Goal: Obtain resource: Download file/media

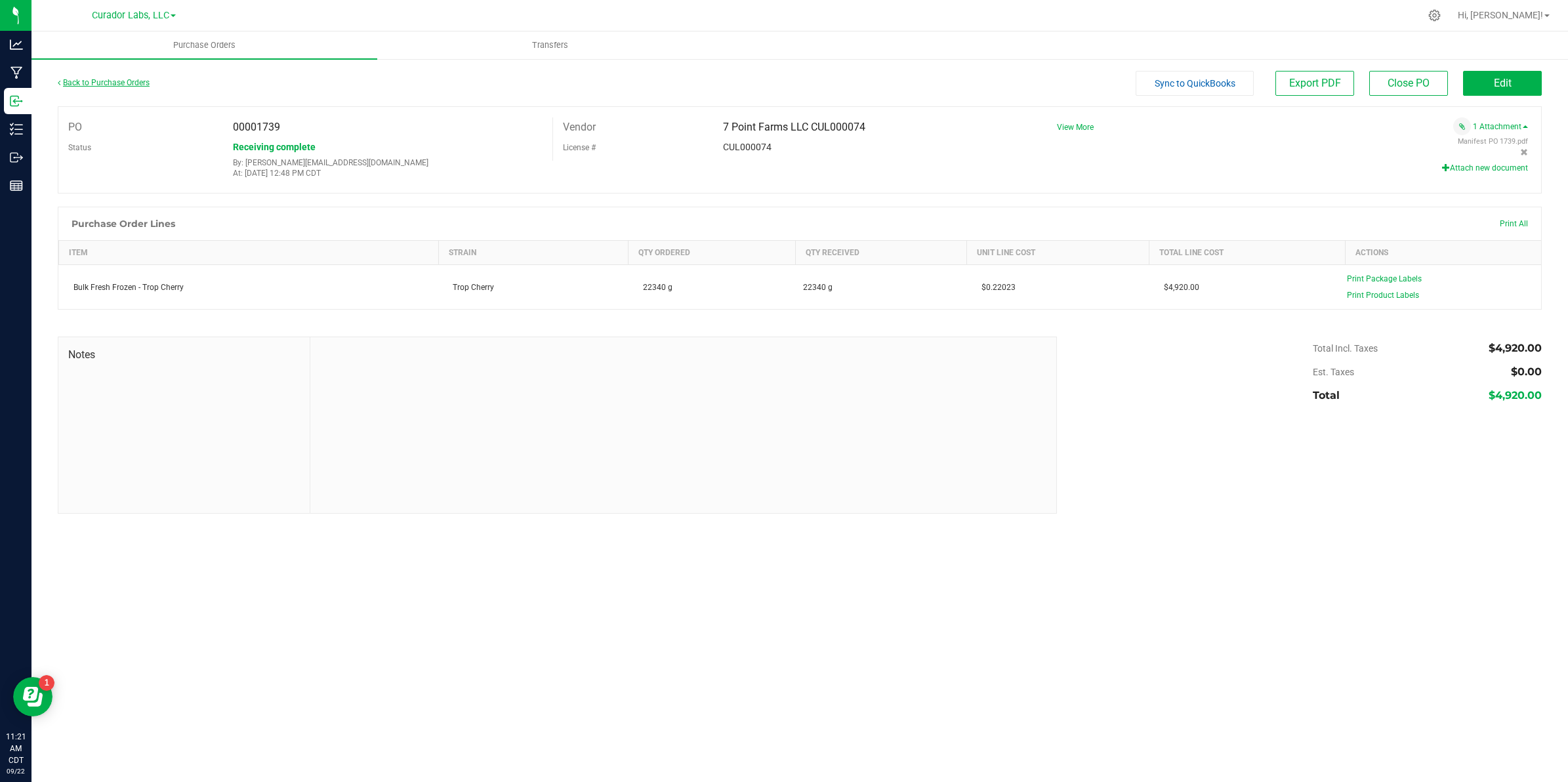
click at [94, 78] on link "Back to Purchase Orders" at bounding box center [103, 82] width 92 height 9
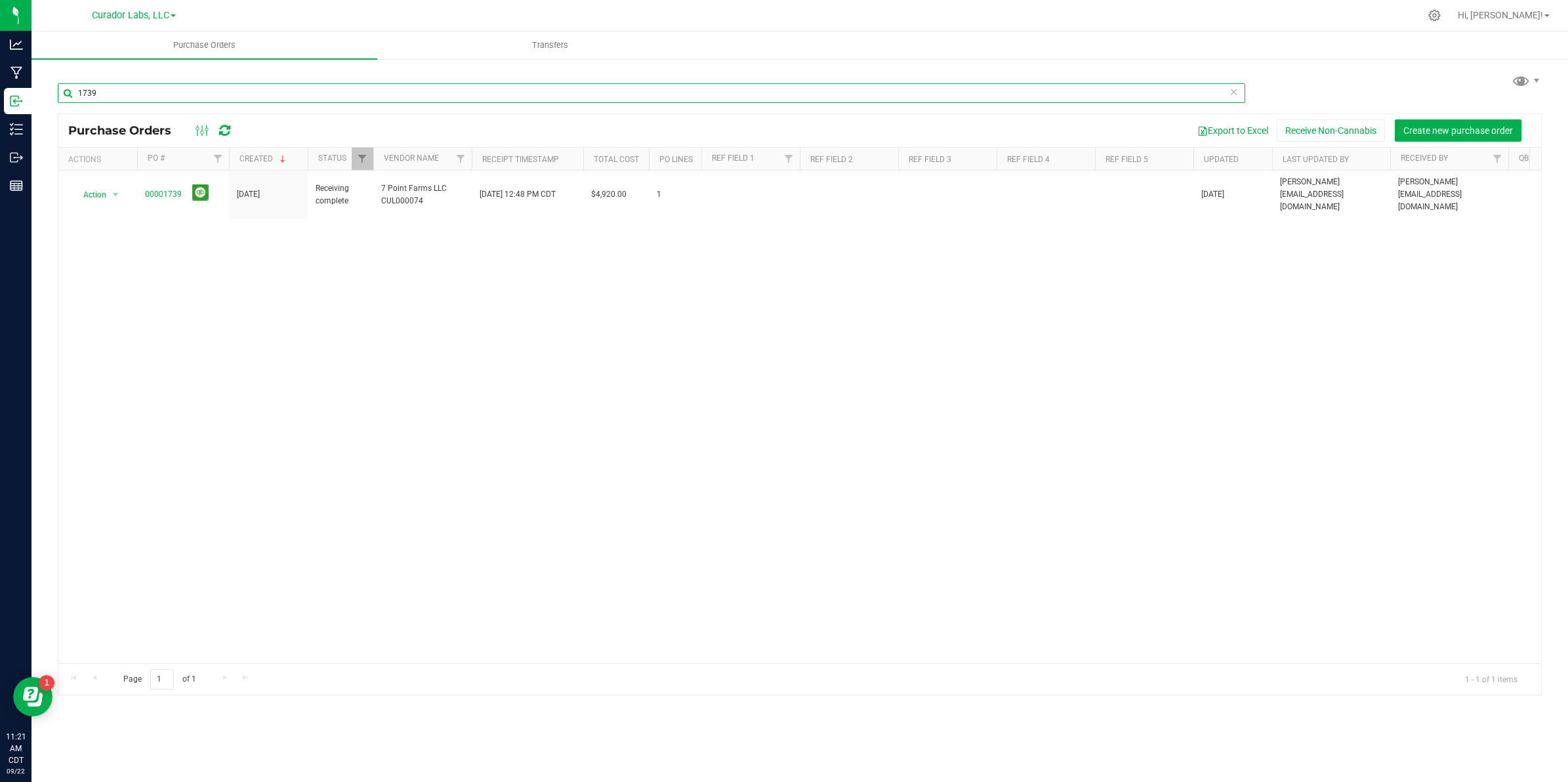
click at [113, 95] on input "1739" at bounding box center [651, 93] width 1188 height 19
type input "1601"
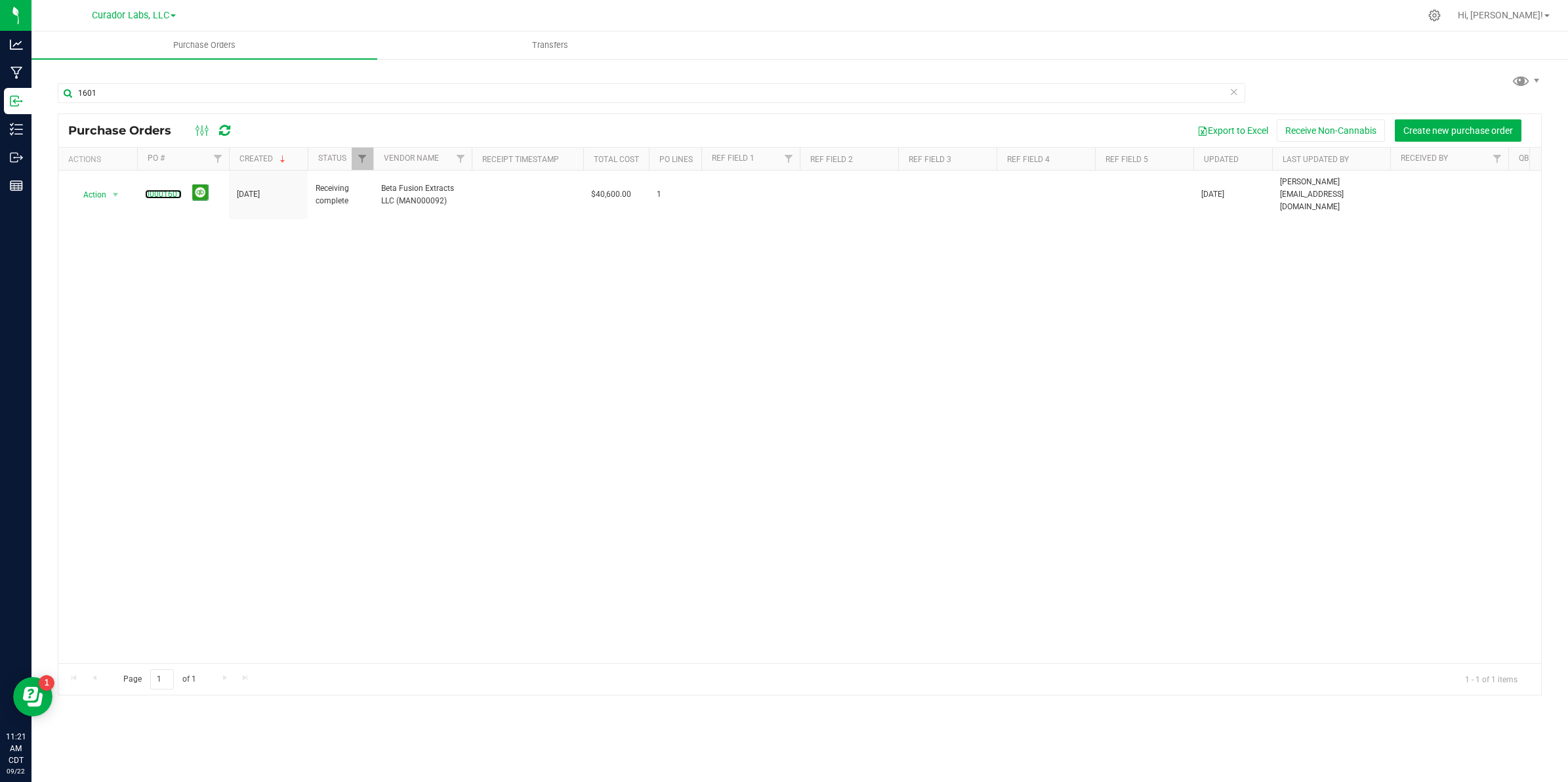
click at [159, 190] on link "00001601" at bounding box center [163, 194] width 37 height 9
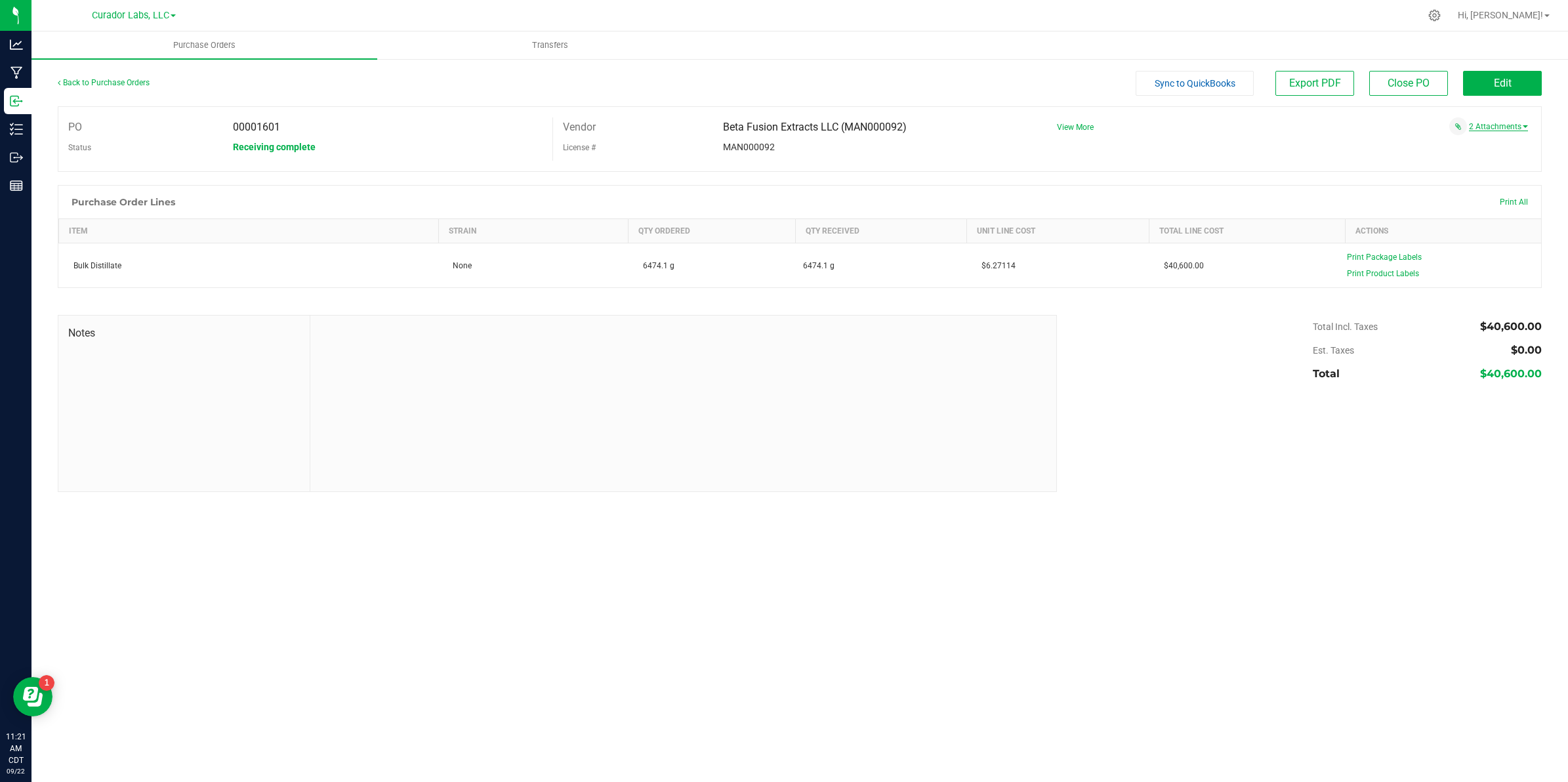
click at [1494, 127] on link "2 Attachments" at bounding box center [1499, 126] width 59 height 9
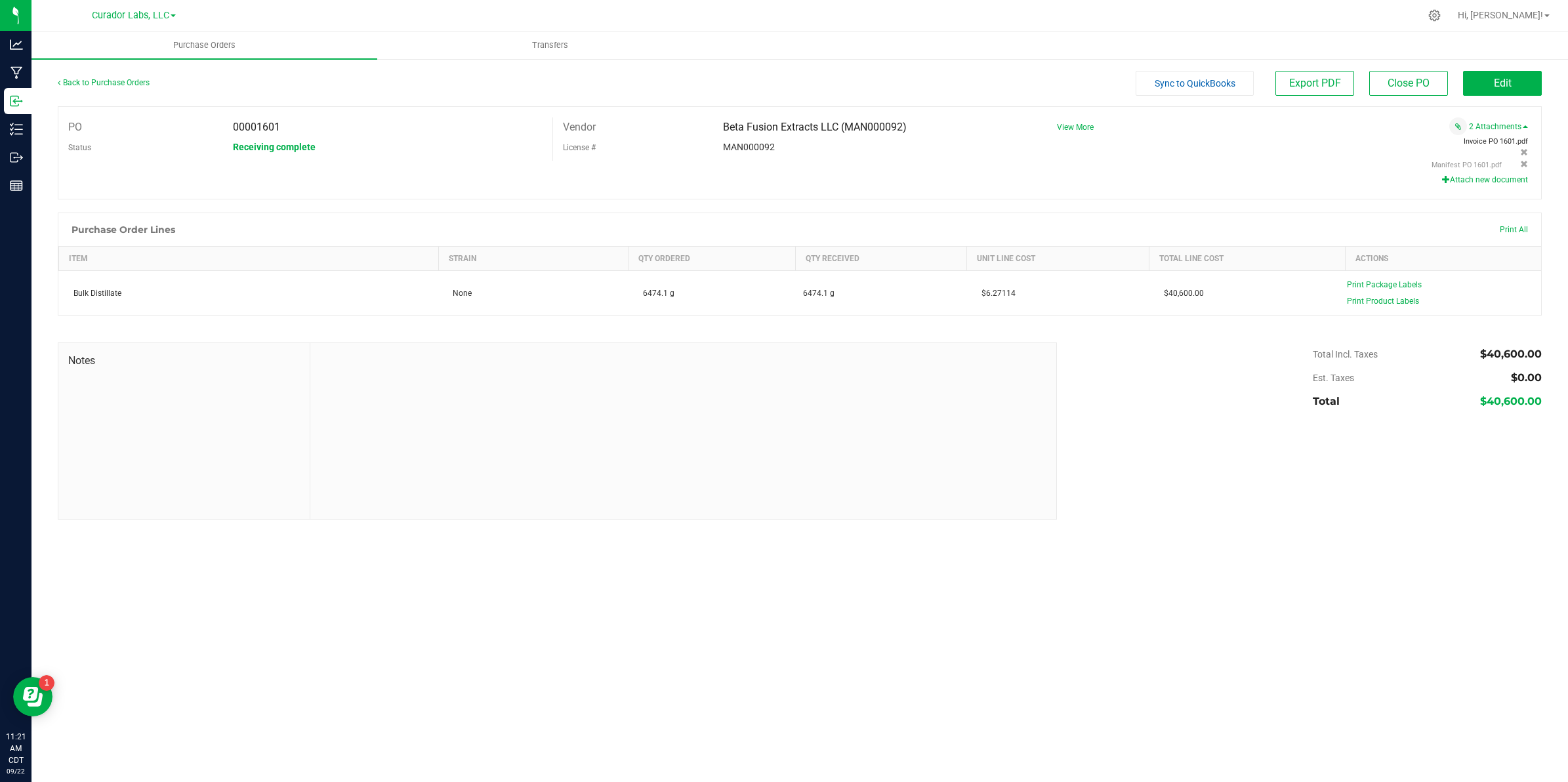
click at [1490, 141] on span "Invoice PO 1601.pdf" at bounding box center [1495, 141] width 64 height 9
click at [102, 82] on link "Back to Purchase Orders" at bounding box center [103, 82] width 92 height 9
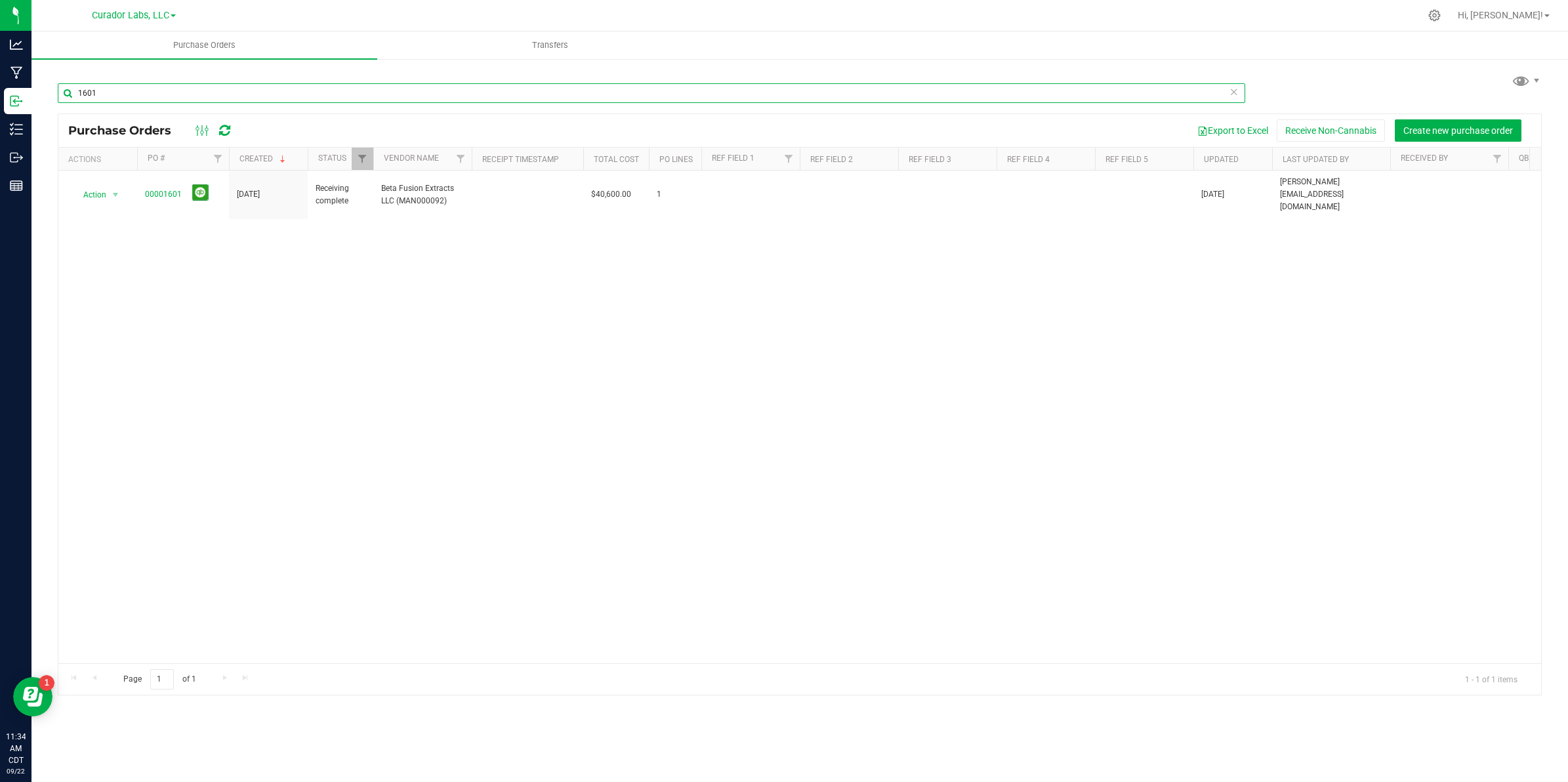
click at [175, 94] on input "1601" at bounding box center [651, 93] width 1188 height 19
type input "1585"
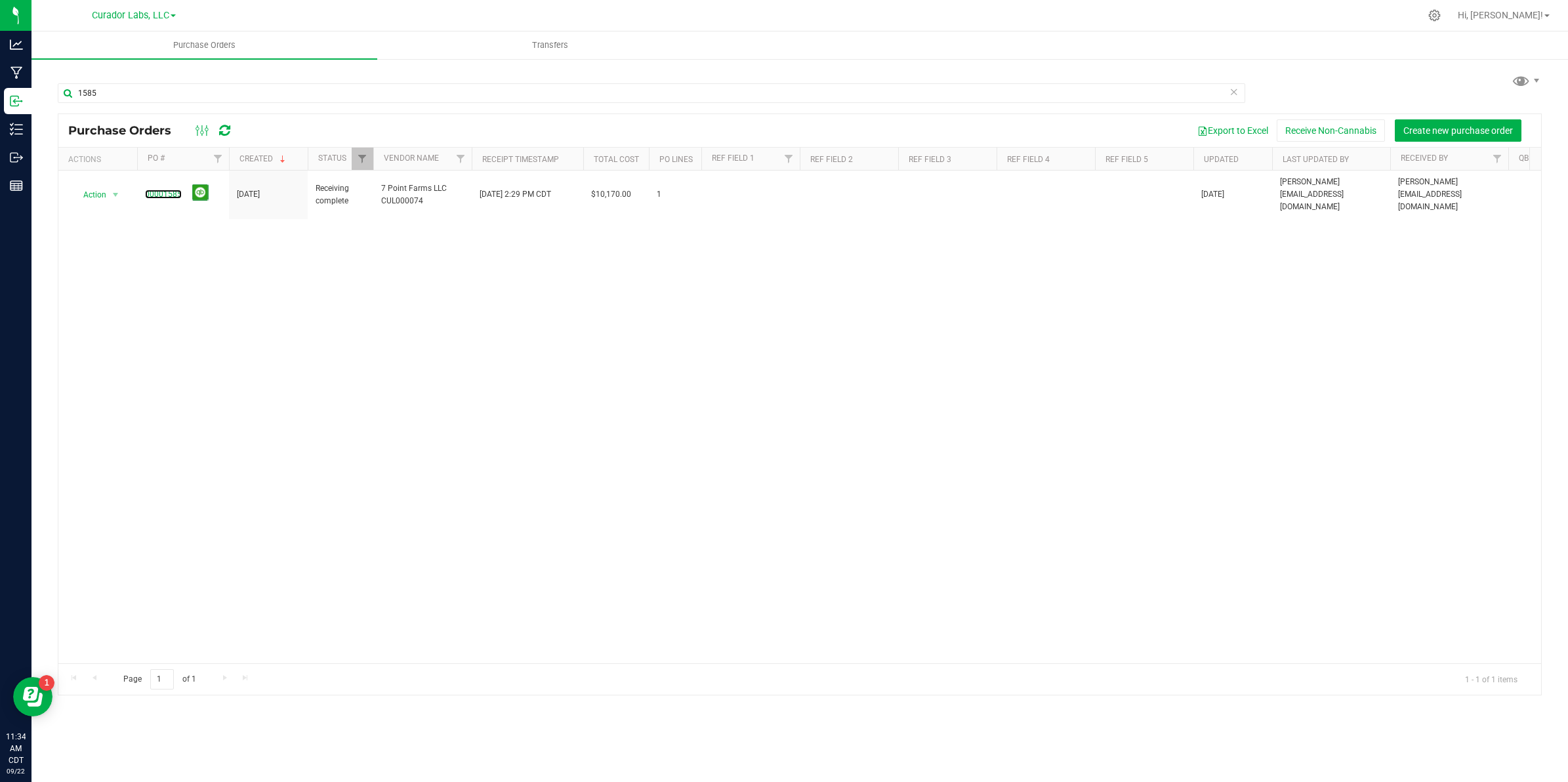
click at [149, 190] on link "00001585" at bounding box center [163, 194] width 37 height 9
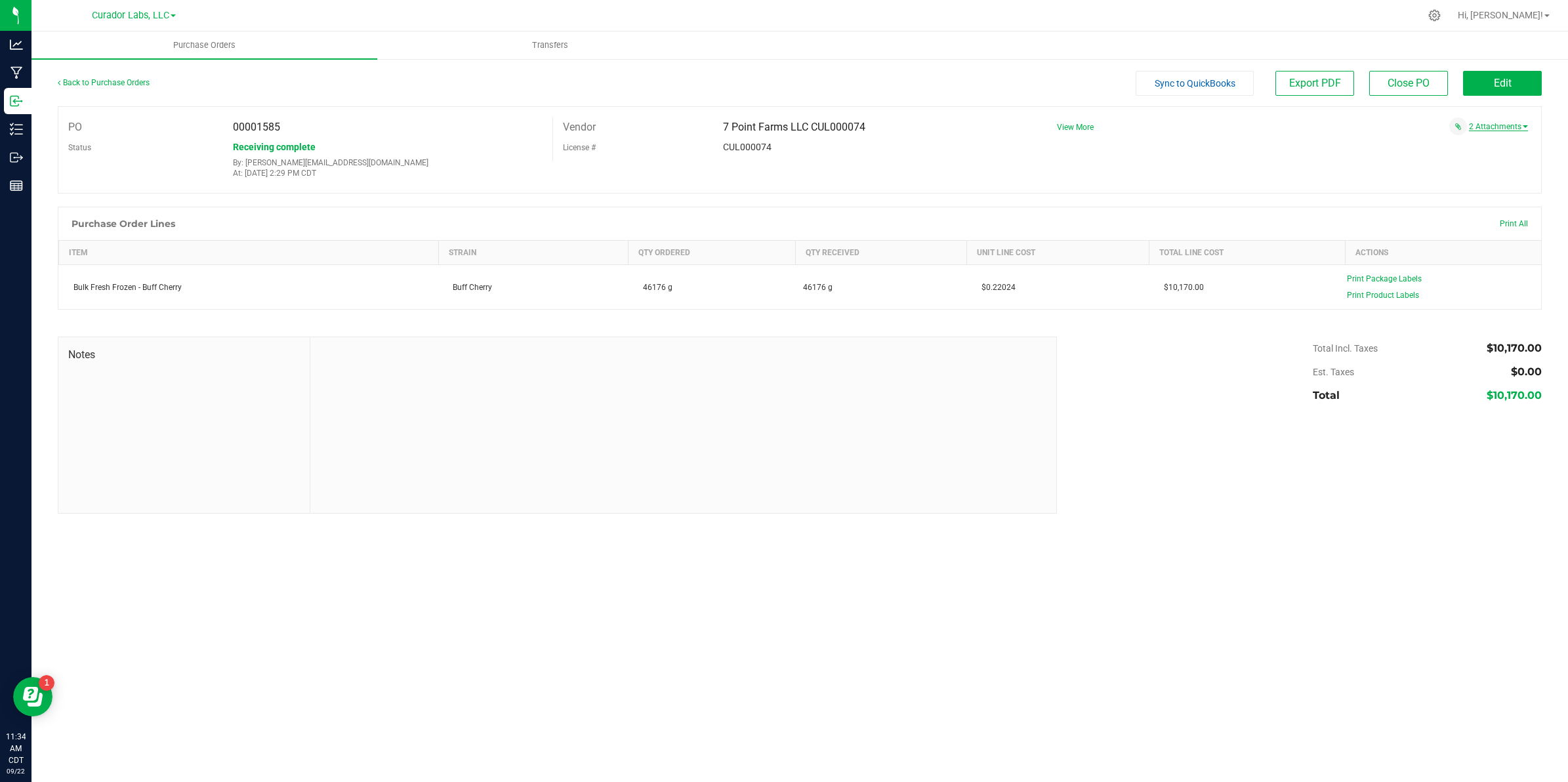
click at [1481, 126] on link "2 Attachments" at bounding box center [1499, 126] width 59 height 9
click at [1486, 166] on span "Invoice PO 1585.pdf" at bounding box center [1469, 165] width 64 height 9
click at [92, 85] on link "Back to Purchase Orders" at bounding box center [103, 82] width 92 height 9
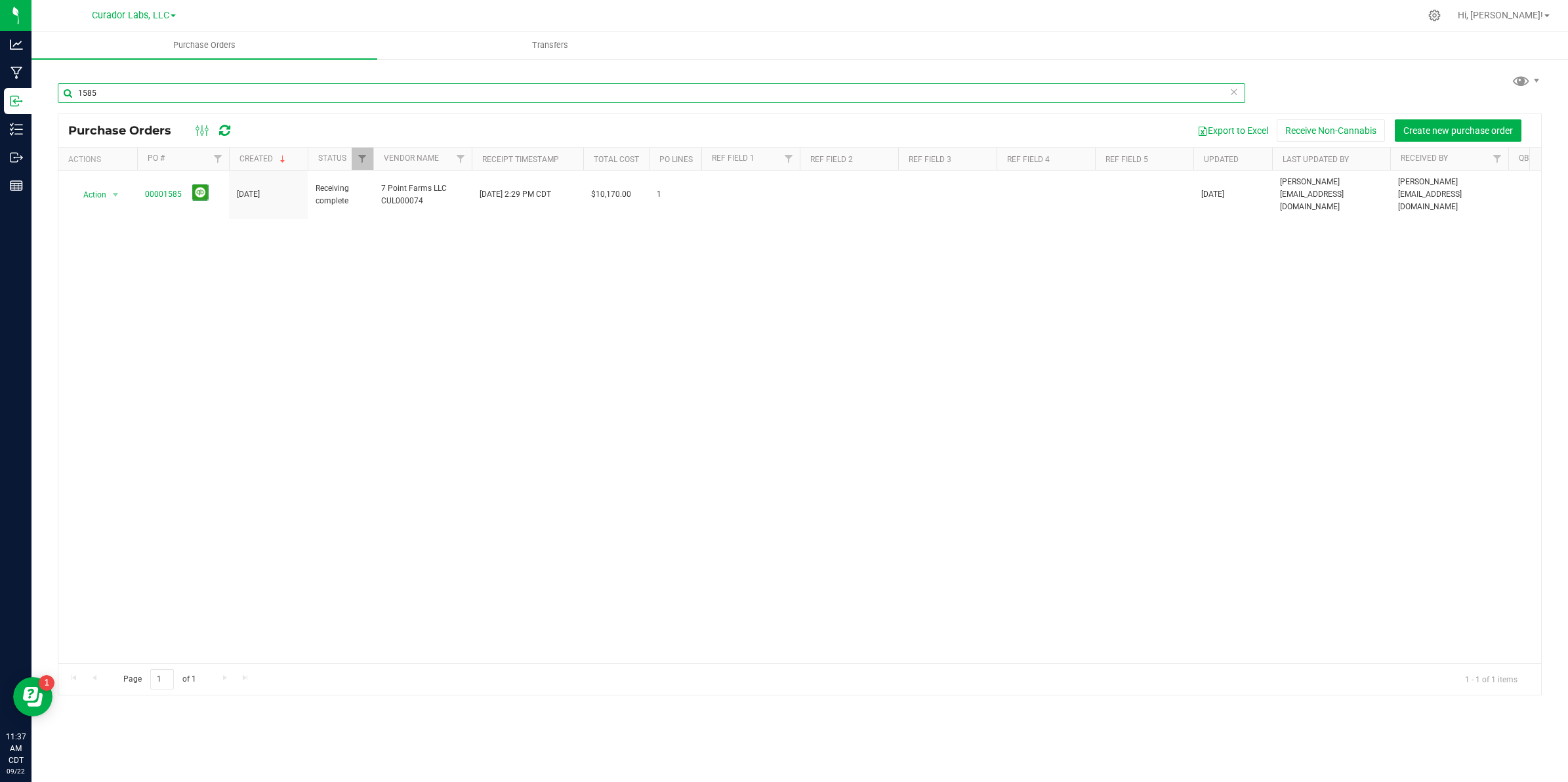
click at [153, 96] on input "1585" at bounding box center [651, 93] width 1188 height 19
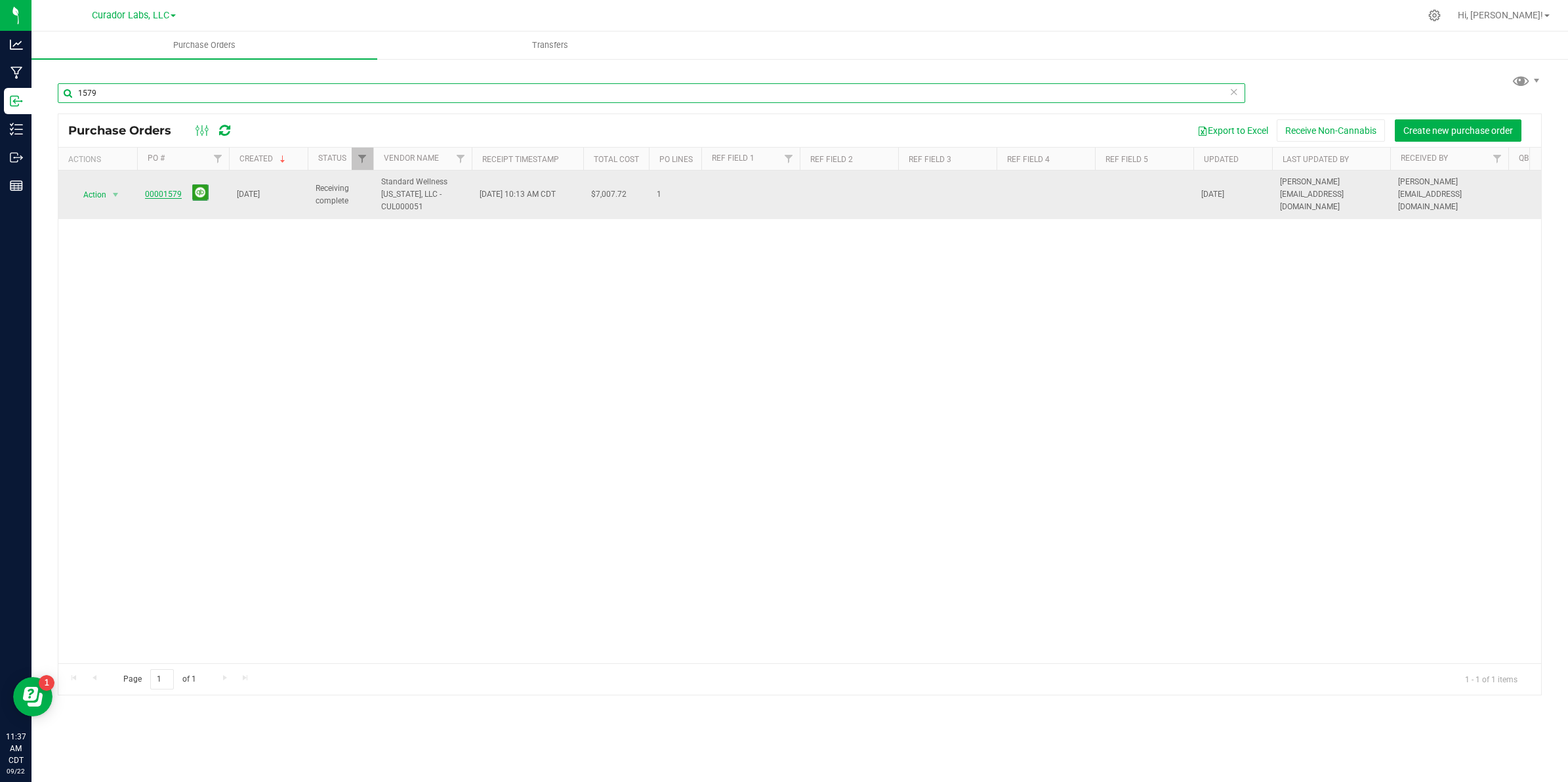
type input "1579"
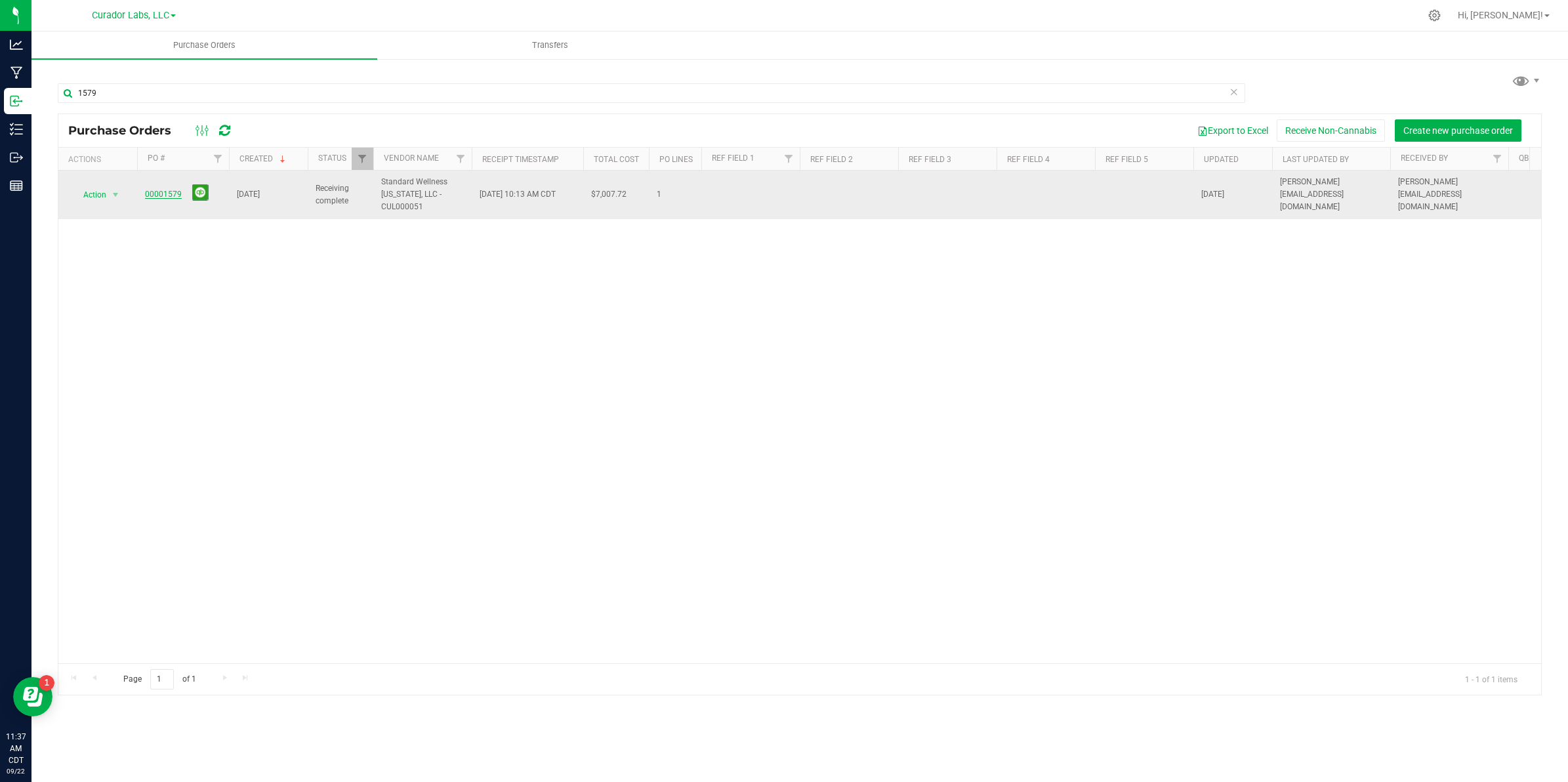
click at [146, 193] on link "00001579" at bounding box center [163, 194] width 37 height 9
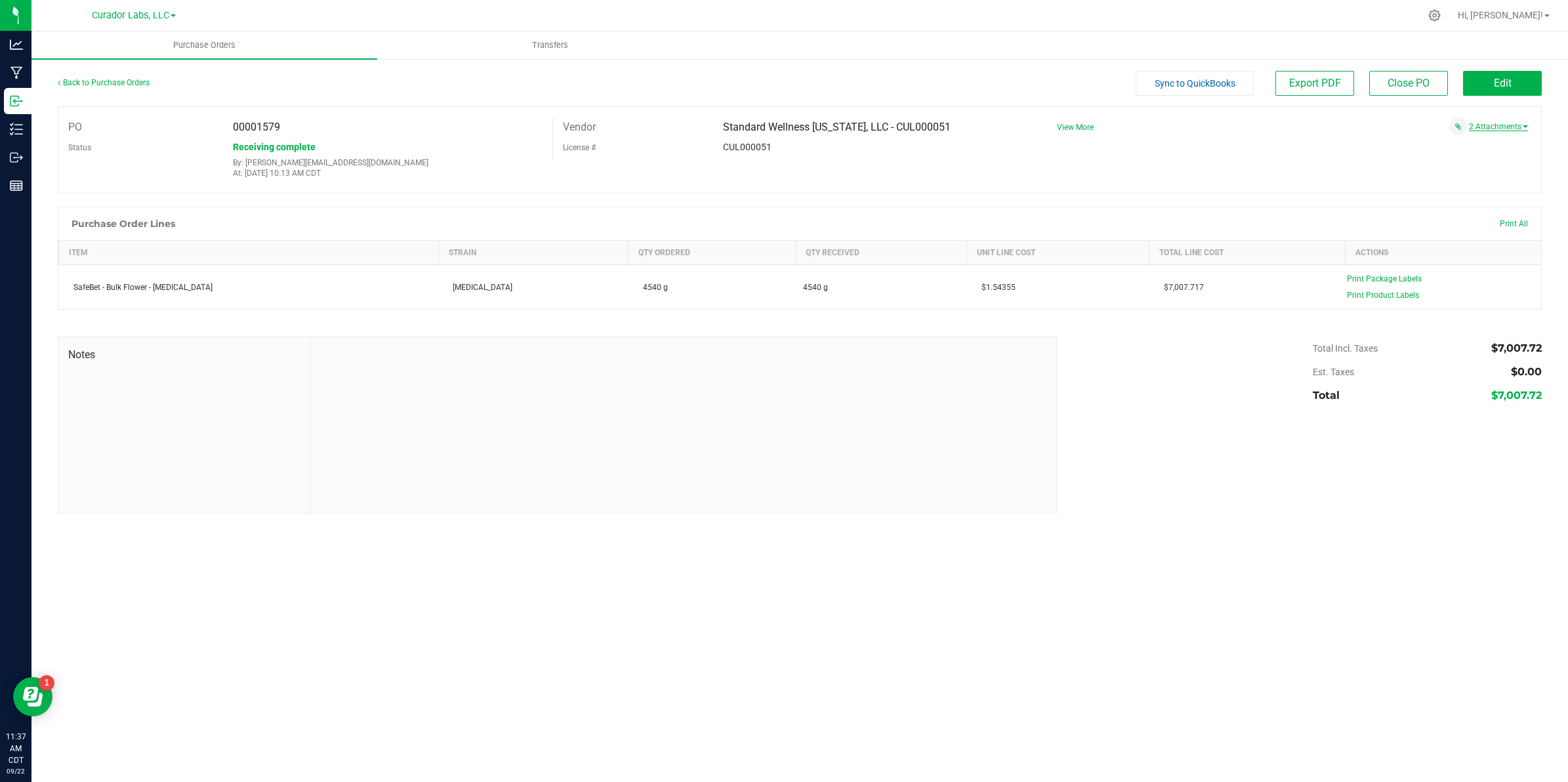
click at [1491, 125] on link "2 Attachments" at bounding box center [1499, 126] width 59 height 9
click at [1497, 137] on span "Invoice PO 1579.pdf" at bounding box center [1495, 141] width 64 height 9
